Goal: Task Accomplishment & Management: Manage account settings

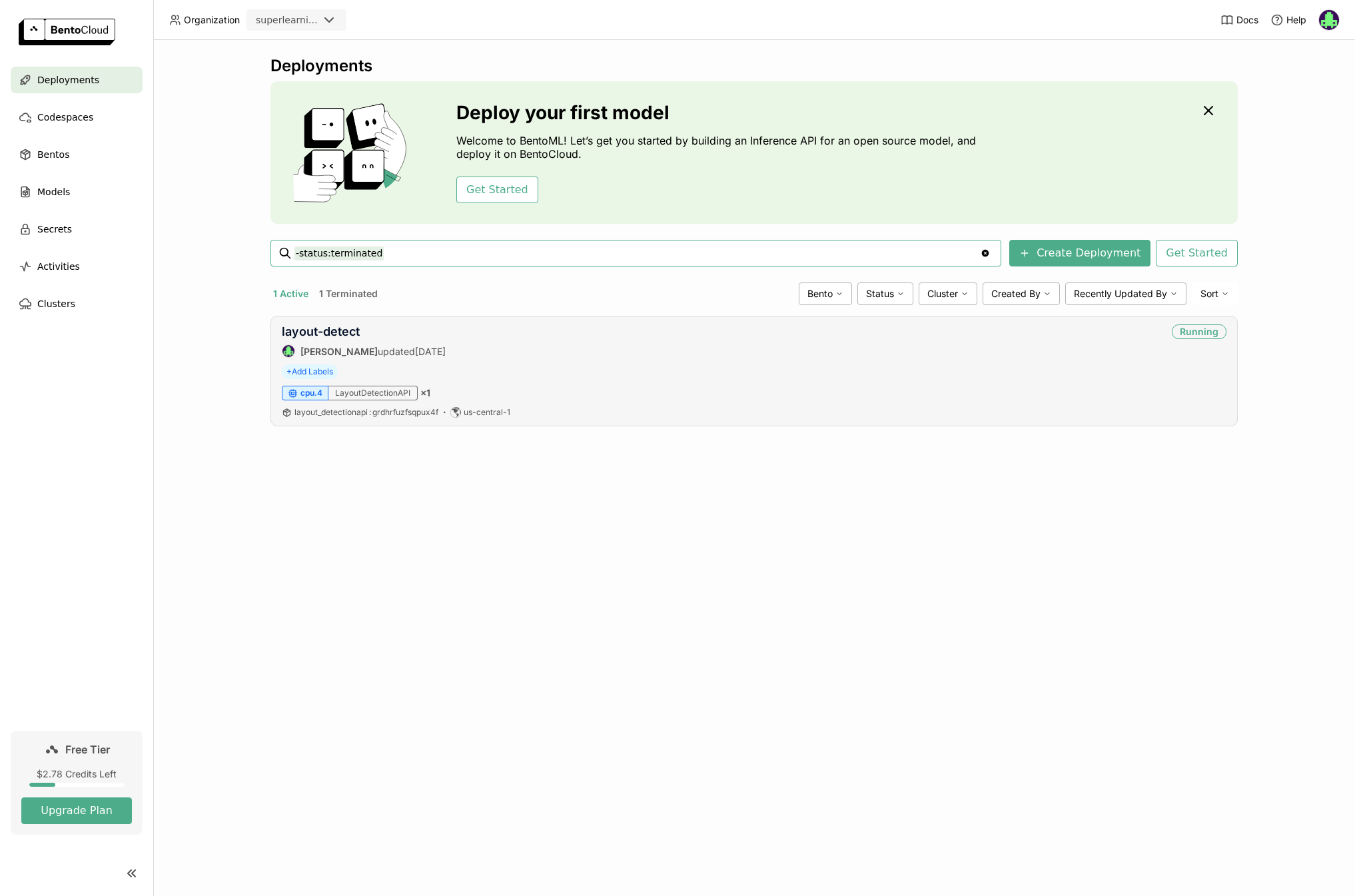
click at [605, 372] on div "+ Add Labels" at bounding box center [754, 371] width 945 height 14
click at [98, 765] on link "Free Tier $2.78 Credits Left Upgrade Plan" at bounding box center [76, 783] width 132 height 104
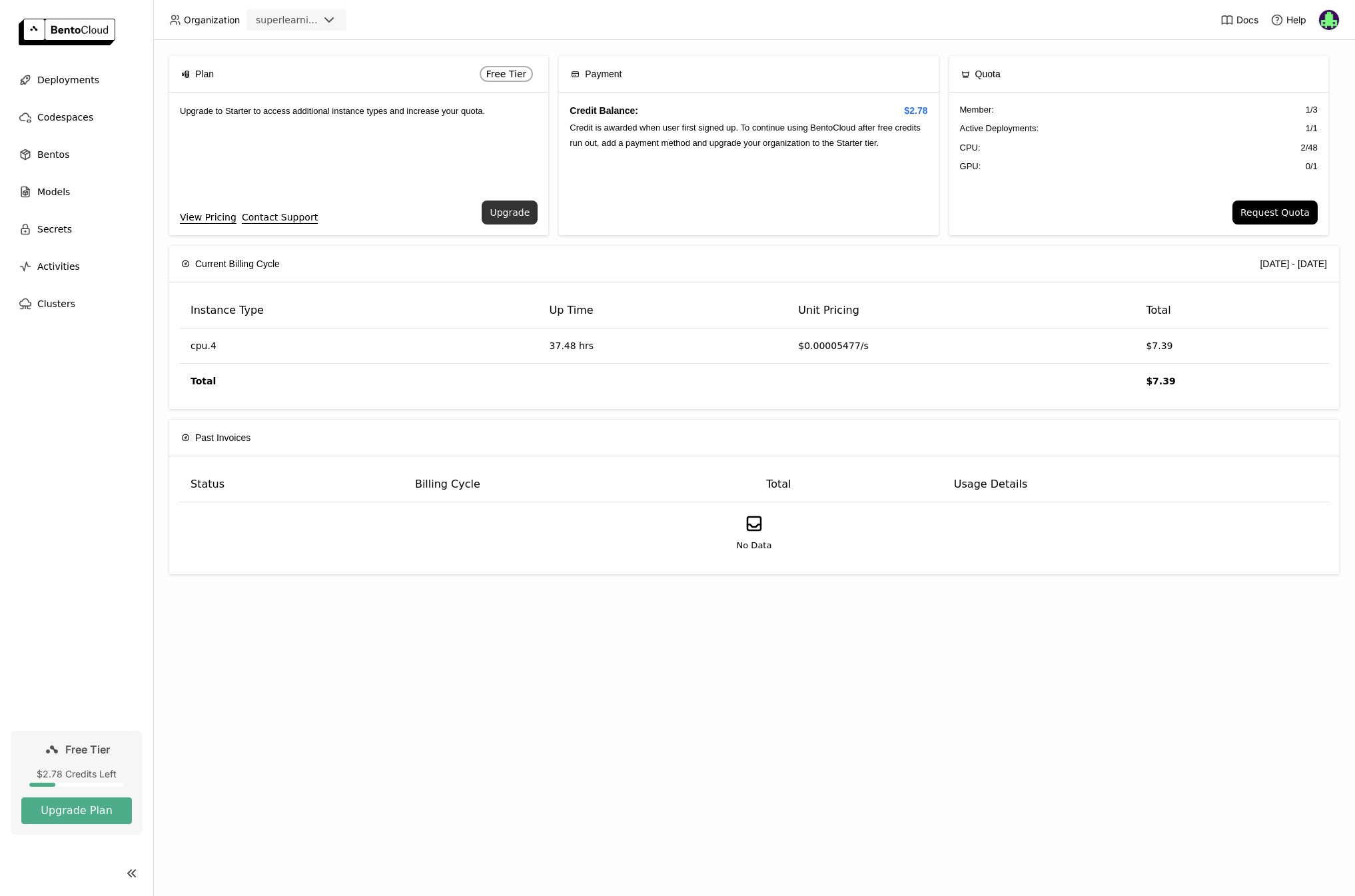
click at [520, 217] on button "Upgrade" at bounding box center [509, 213] width 56 height 24
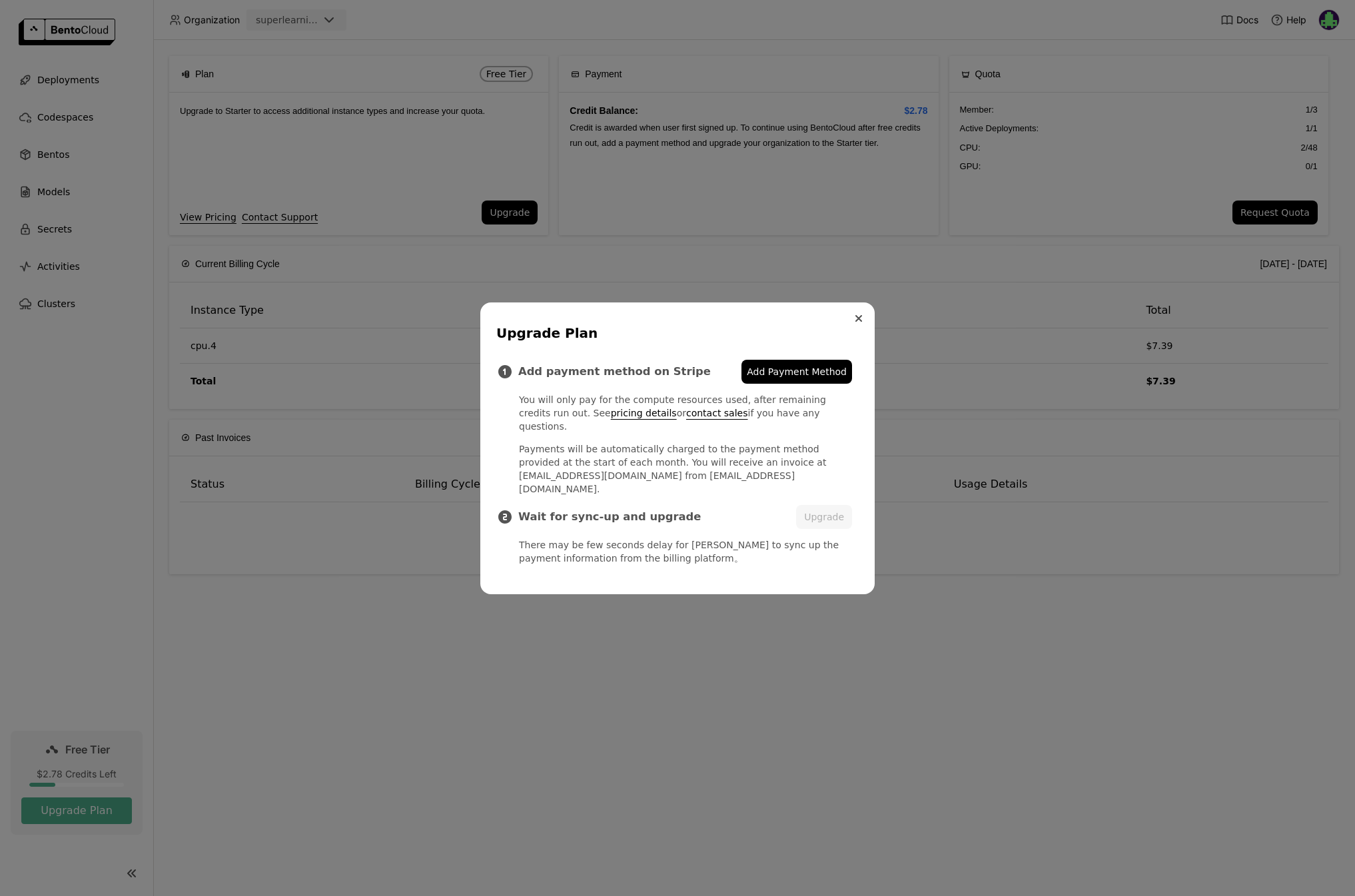
click at [858, 322] on icon "Close" at bounding box center [858, 319] width 7 height 7
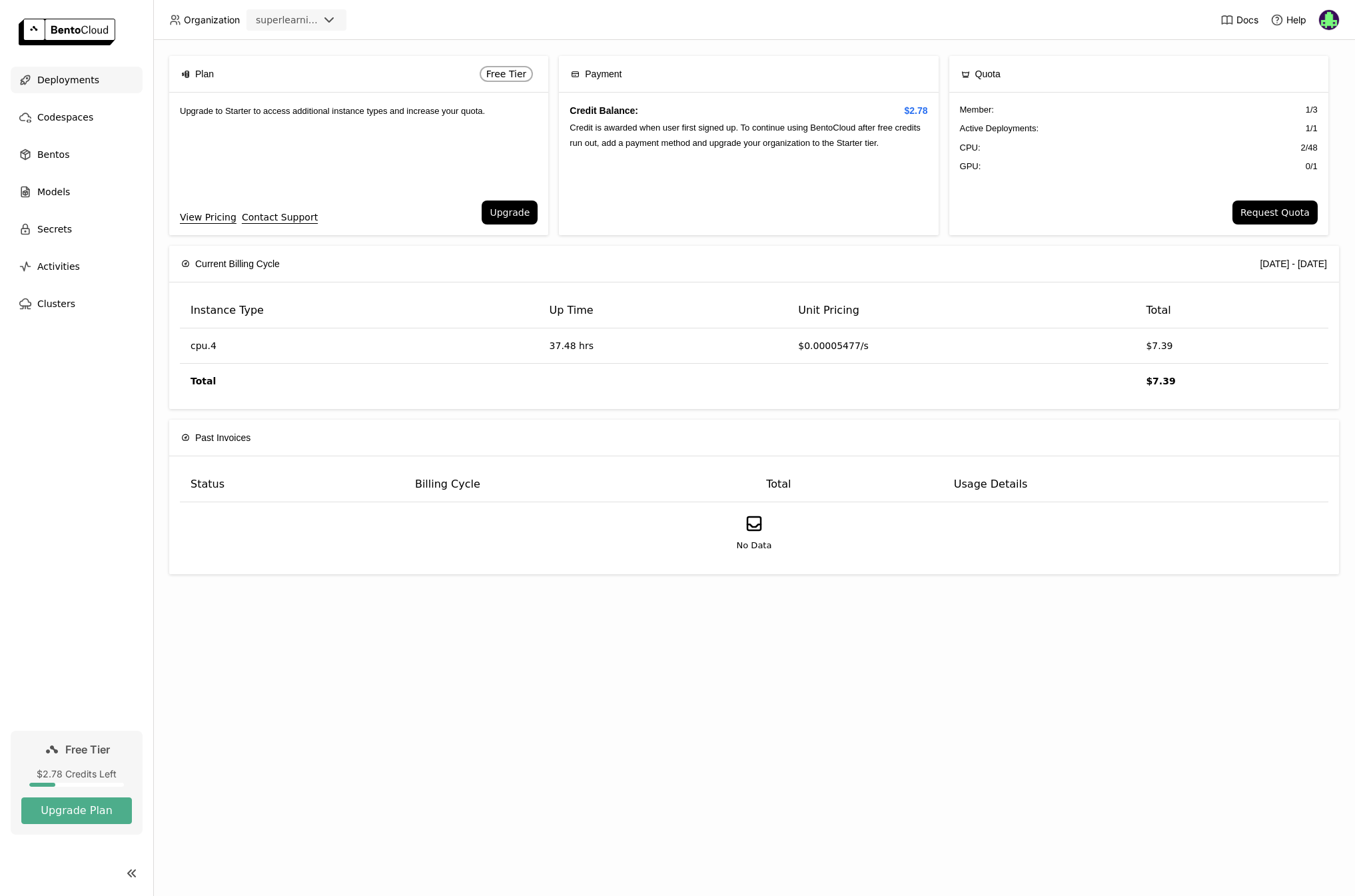
click at [137, 78] on div "Deployments" at bounding box center [76, 80] width 132 height 27
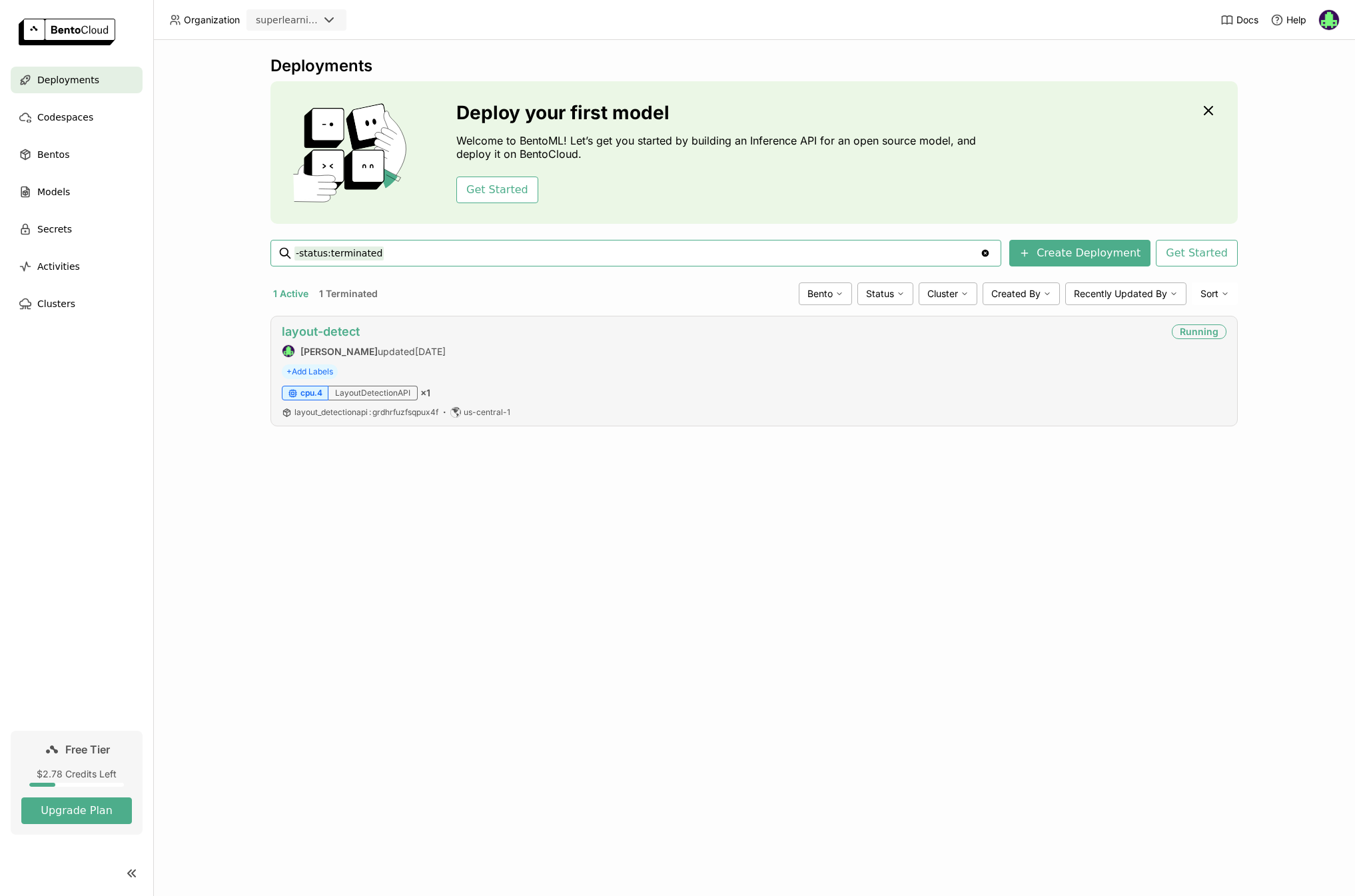
click at [345, 335] on link "layout-detect" at bounding box center [320, 331] width 78 height 14
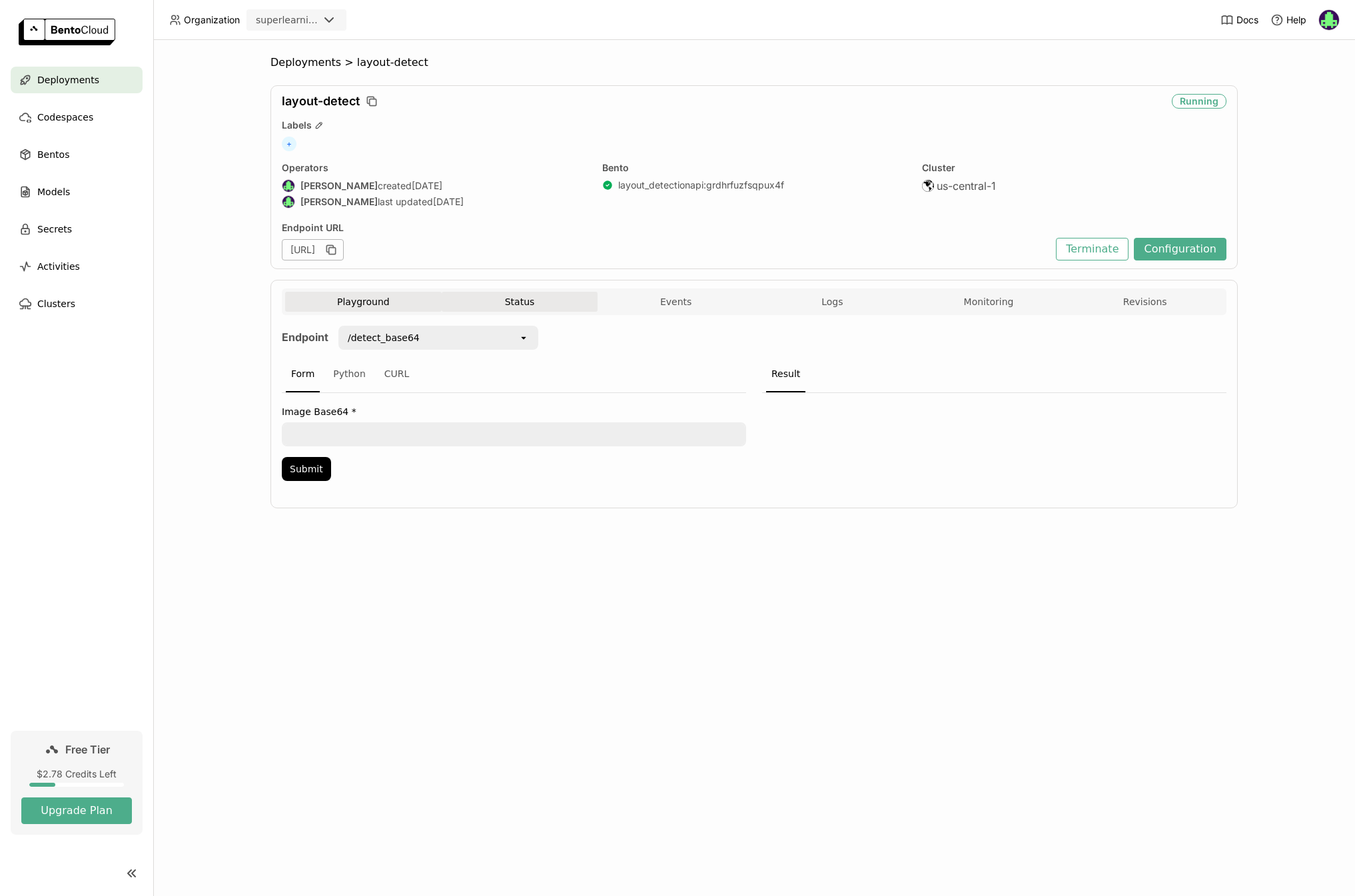
click at [499, 303] on button "Status" at bounding box center [519, 302] width 156 height 20
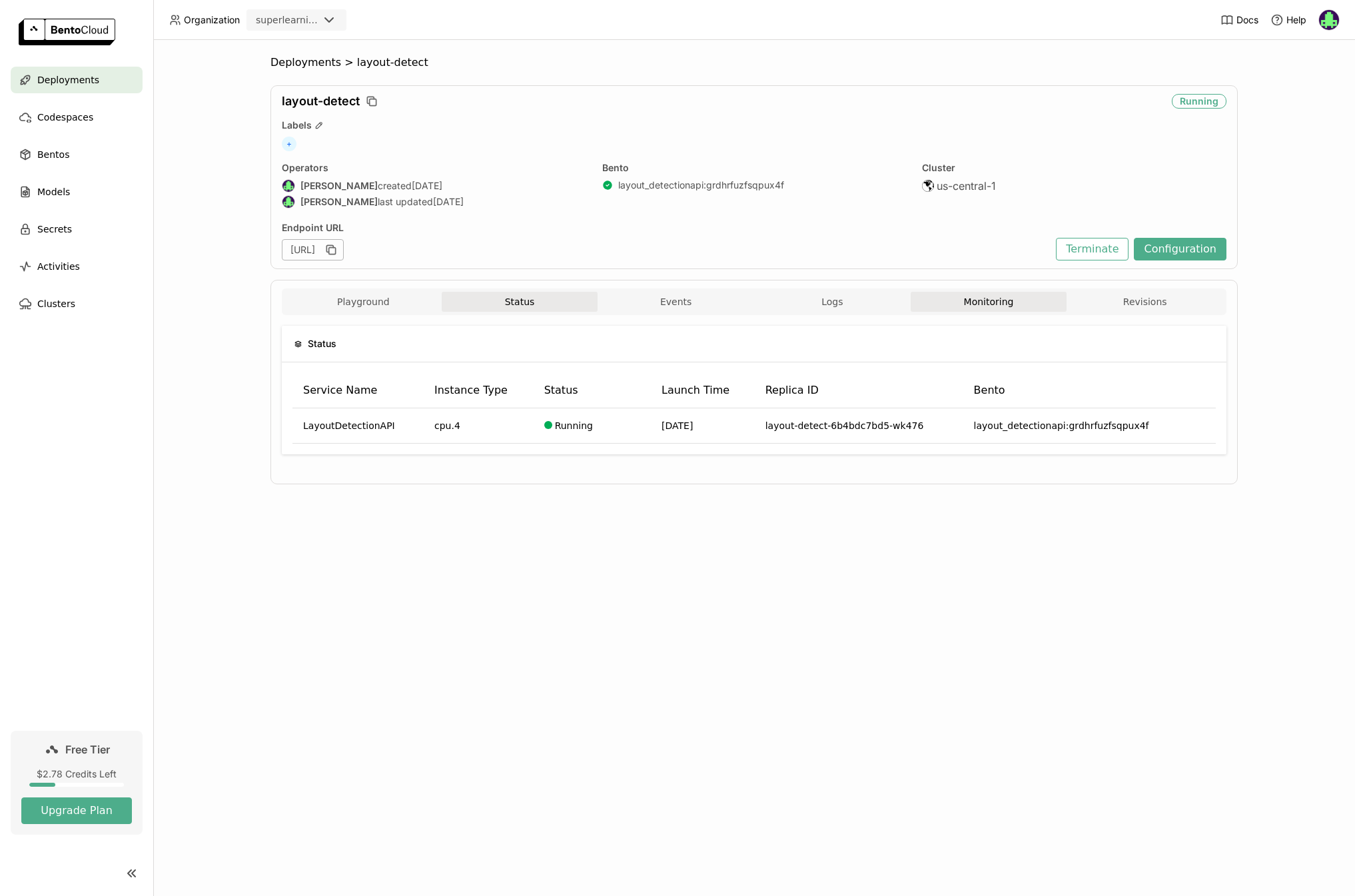
click at [980, 300] on button "Monitoring" at bounding box center [989, 302] width 156 height 20
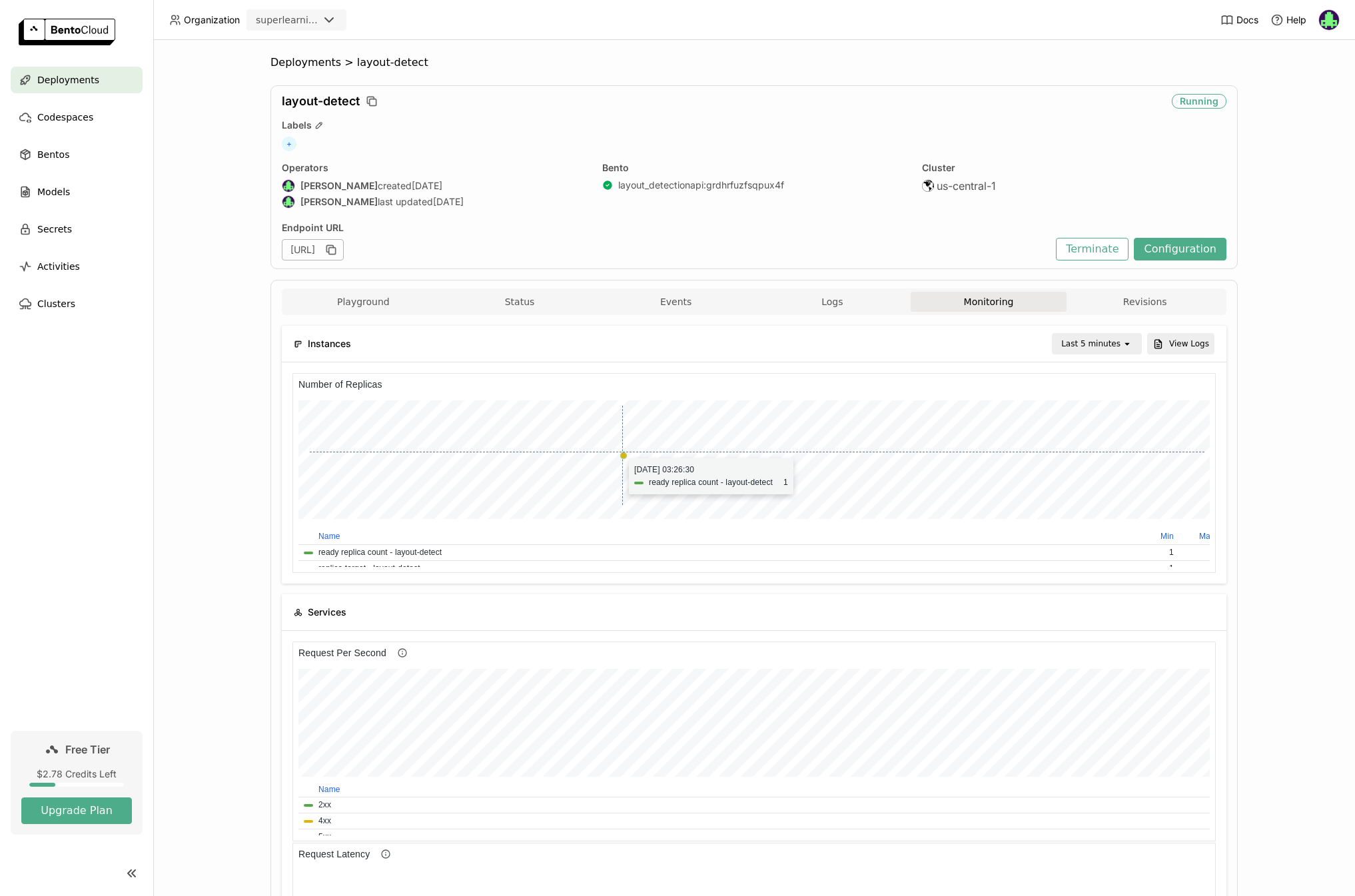
scroll to position [190, 913]
click at [1189, 245] on button "Configuration" at bounding box center [1180, 249] width 92 height 23
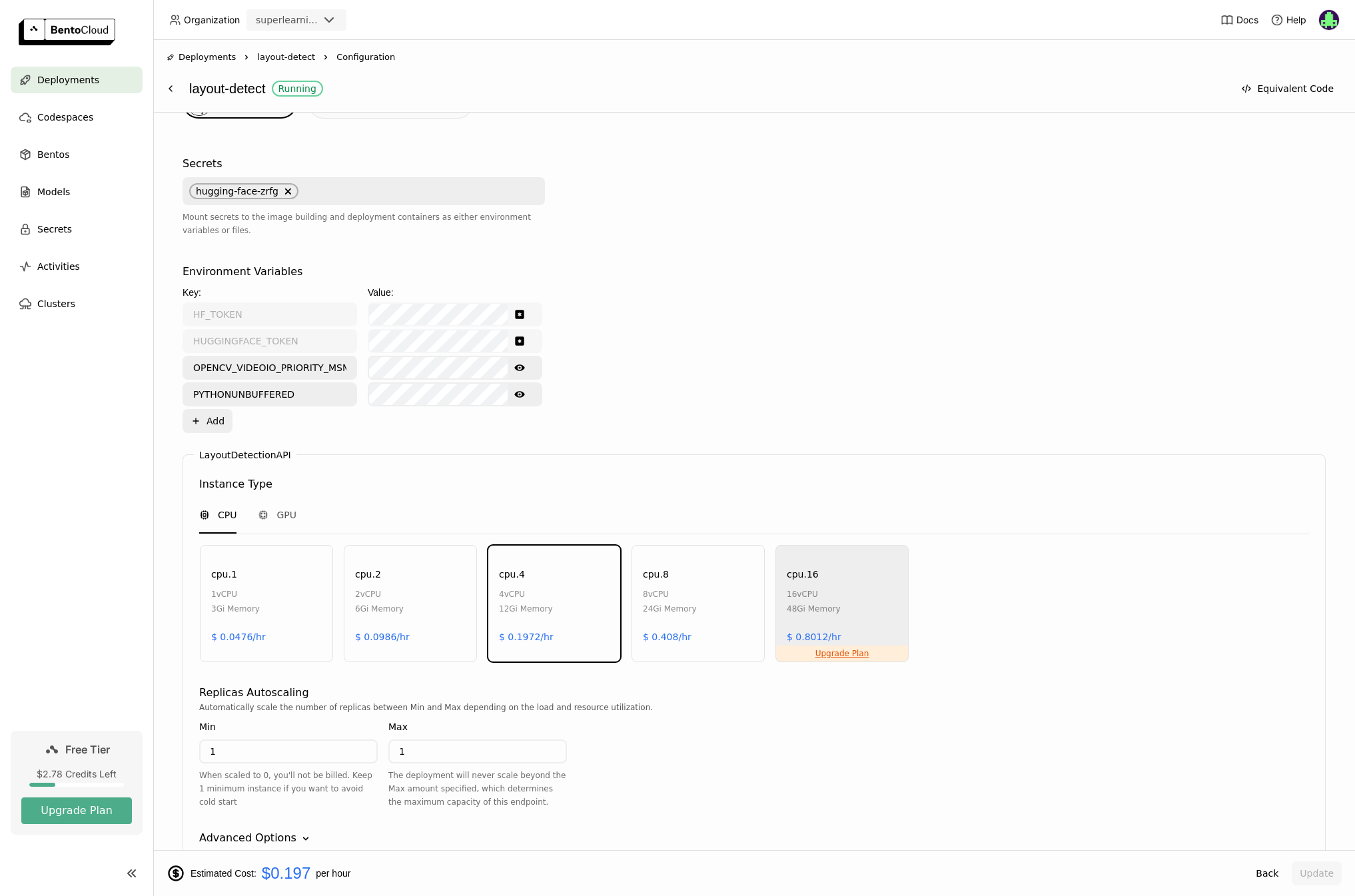
scroll to position [466, 0]
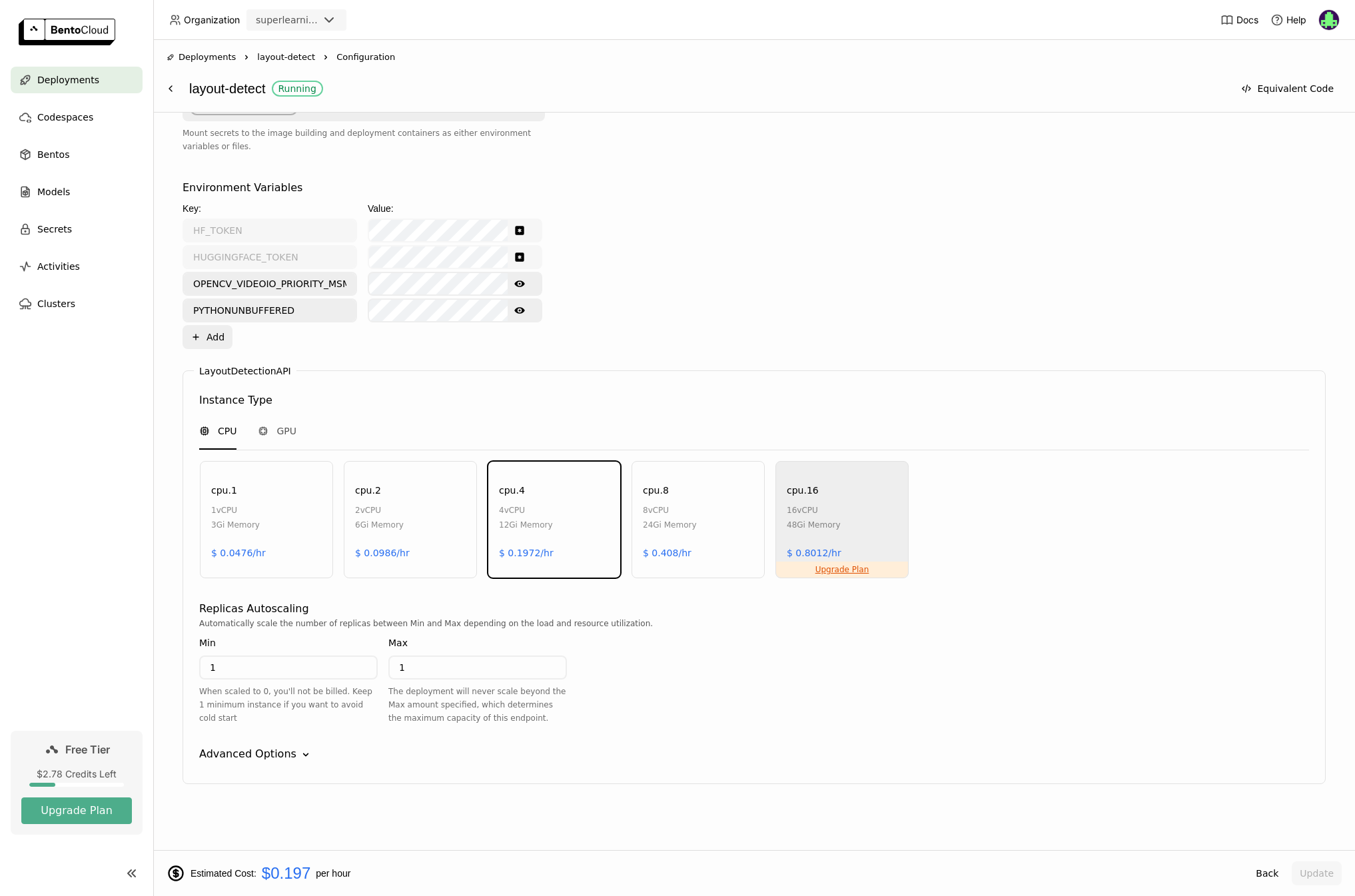
click at [367, 672] on input "1" at bounding box center [288, 667] width 176 height 21
type input "0"
click at [900, 753] on div "Advanced Options Down" at bounding box center [754, 753] width 1110 height 16
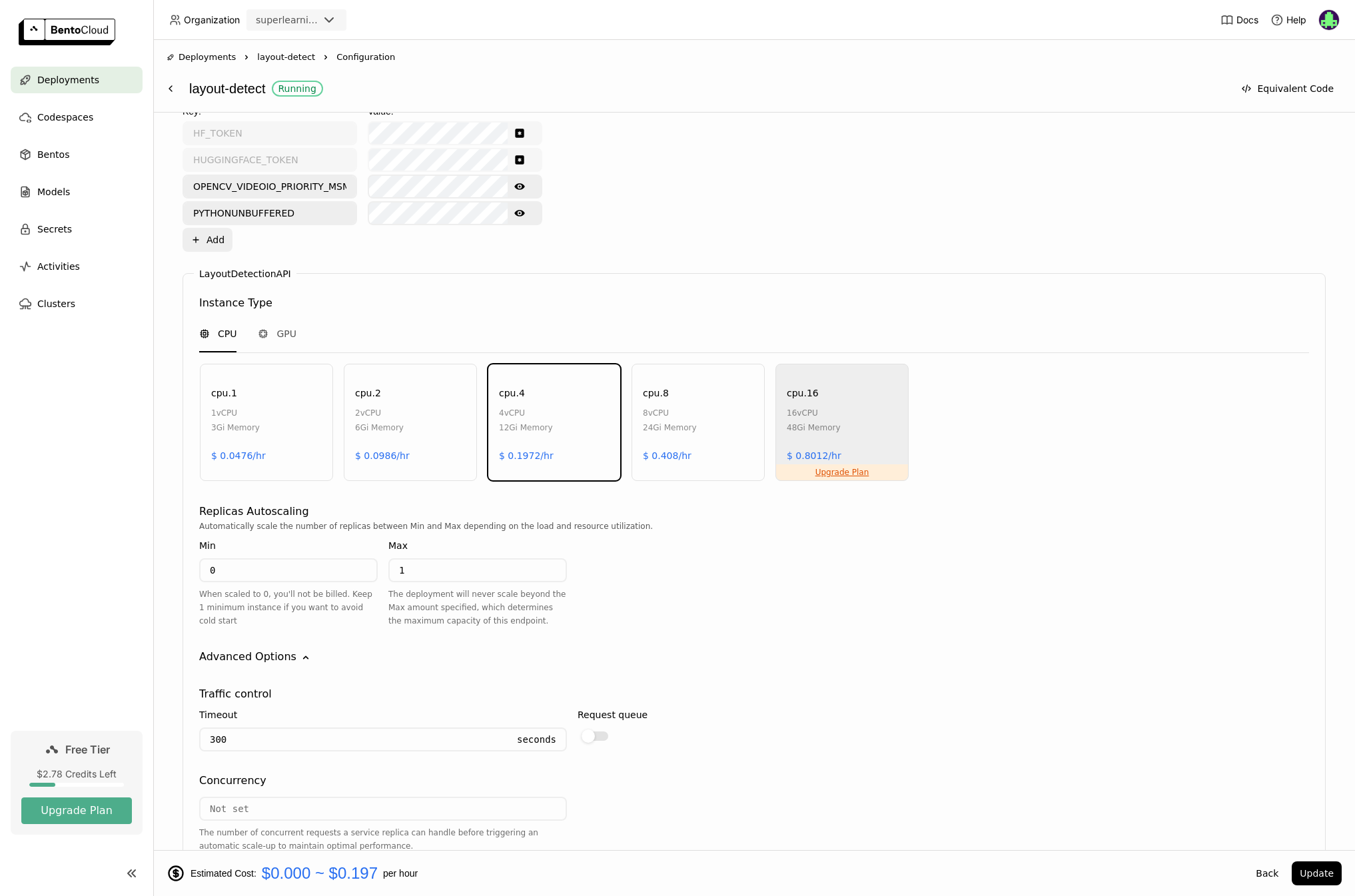
scroll to position [759, 0]
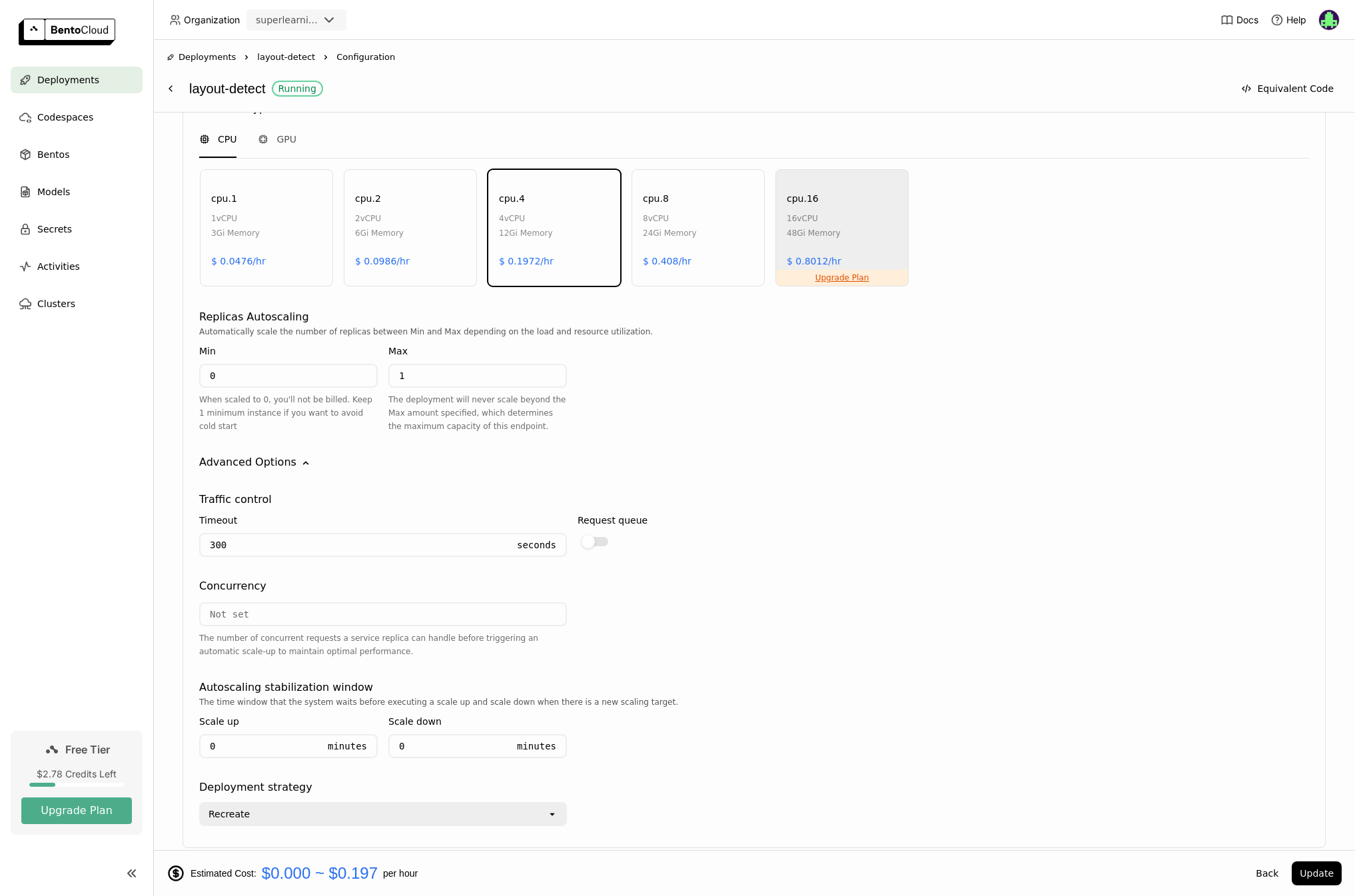
click at [640, 477] on div "Traffic control Timeout 300 Seconds Request queue Concurrency The number of con…" at bounding box center [754, 647] width 1110 height 356
click at [623, 472] on div "Traffic control Timeout 300 Seconds Request queue Concurrency The number of con…" at bounding box center [754, 647] width 1110 height 356
click at [1305, 870] on button "Update" at bounding box center [1315, 873] width 50 height 24
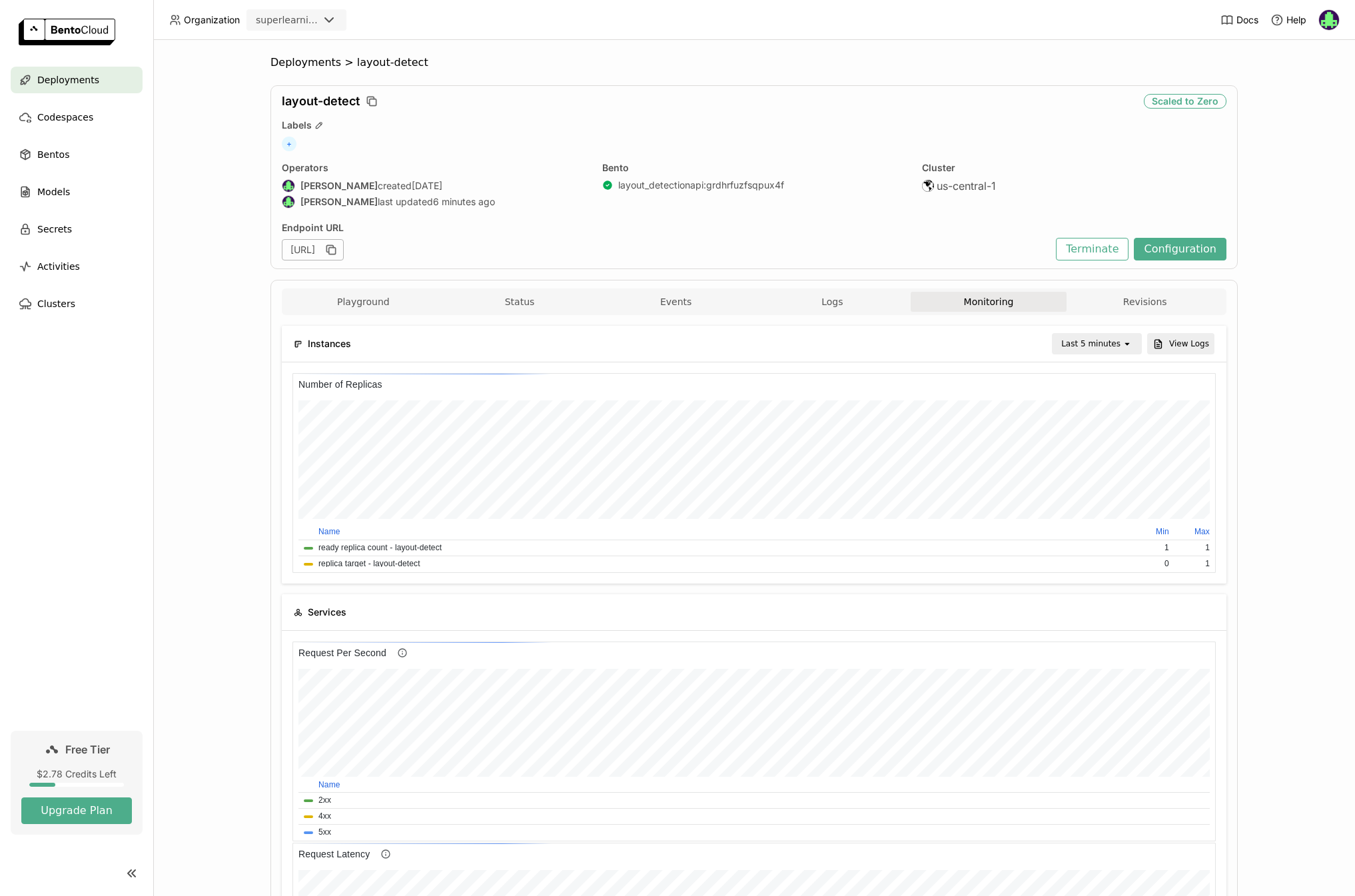
click at [223, 32] on header "Organization superlearning Docs Help" at bounding box center [678, 20] width 1355 height 40
click at [60, 90] on div "Deployments" at bounding box center [76, 80] width 132 height 27
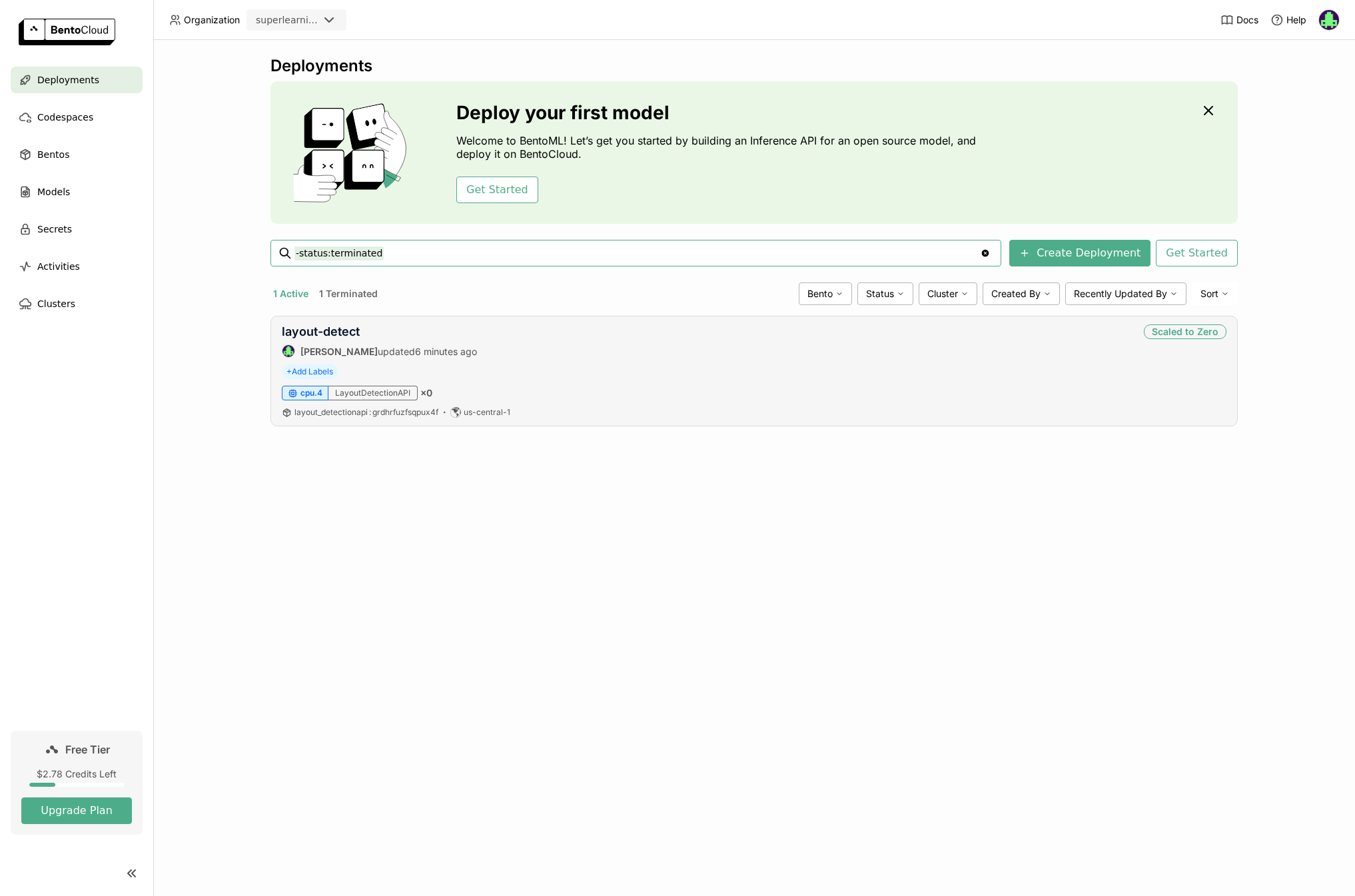
click at [1050, 348] on div "layout-detect [PERSON_NAME] updated 6 minutes ago Scaled to Zero" at bounding box center [754, 341] width 945 height 34
